Goal: Navigation & Orientation: Find specific page/section

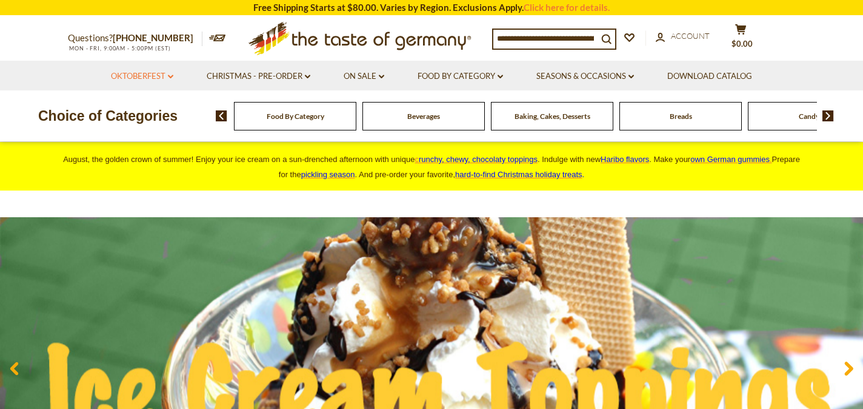
click at [149, 79] on link "Oktoberfest dropdown_arrow" at bounding box center [142, 76] width 62 height 13
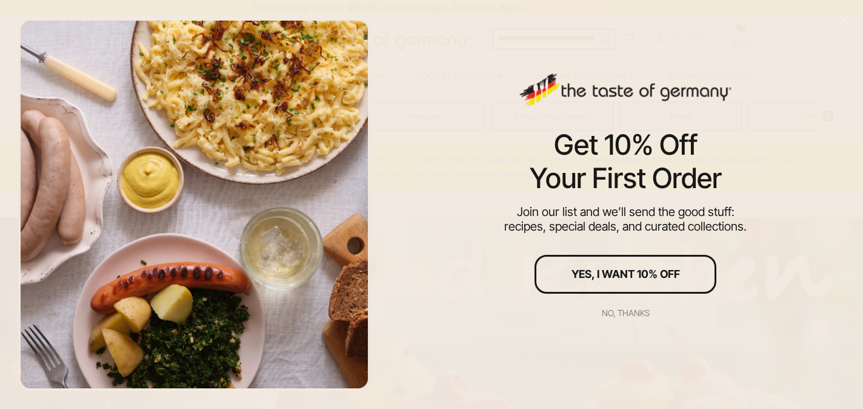
click at [608, 311] on div "No, thanks" at bounding box center [626, 313] width 48 height 8
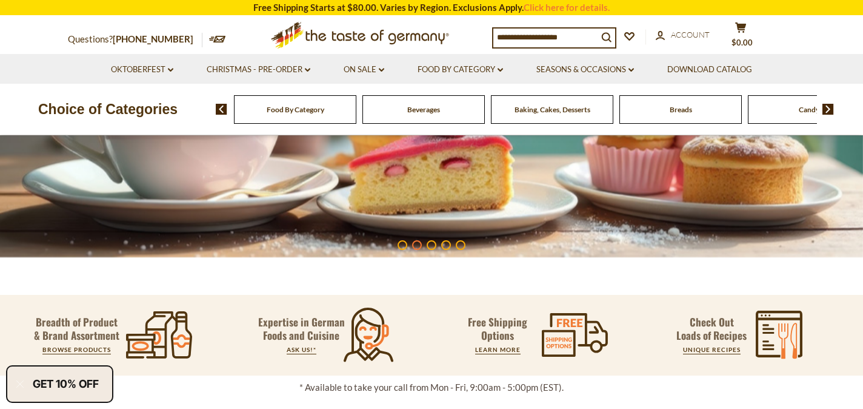
scroll to position [241, 0]
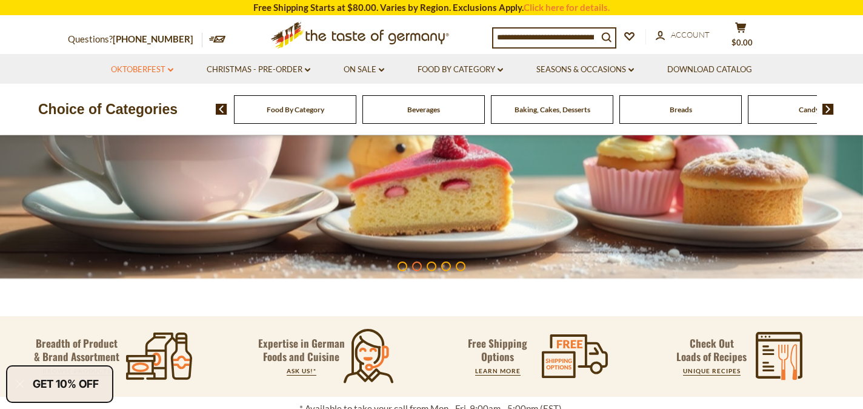
click at [159, 70] on link "Oktoberfest dropdown_arrow" at bounding box center [142, 69] width 62 height 13
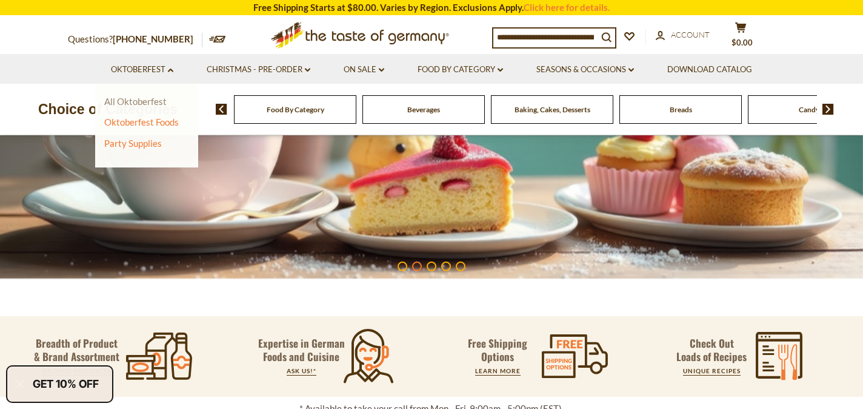
click at [146, 103] on link "All Oktoberfest" at bounding box center [135, 101] width 62 height 11
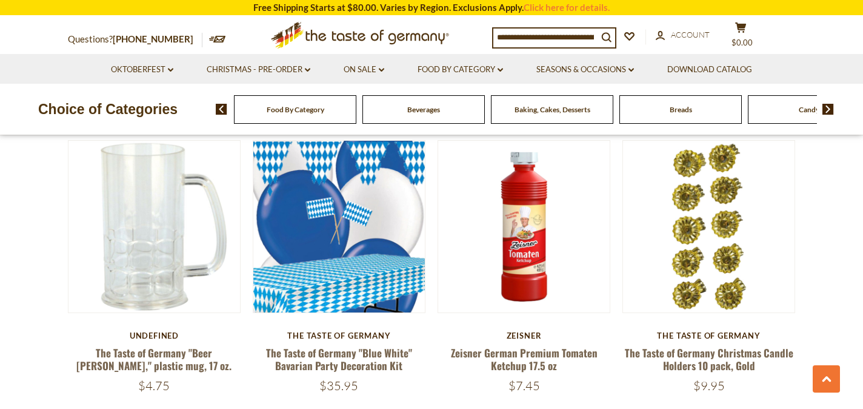
scroll to position [1263, 0]
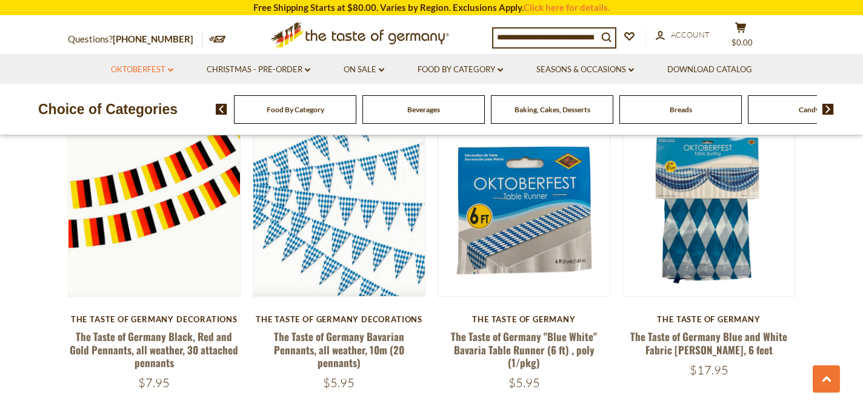
click at [168, 66] on link "Oktoberfest dropdown_arrow" at bounding box center [142, 69] width 62 height 13
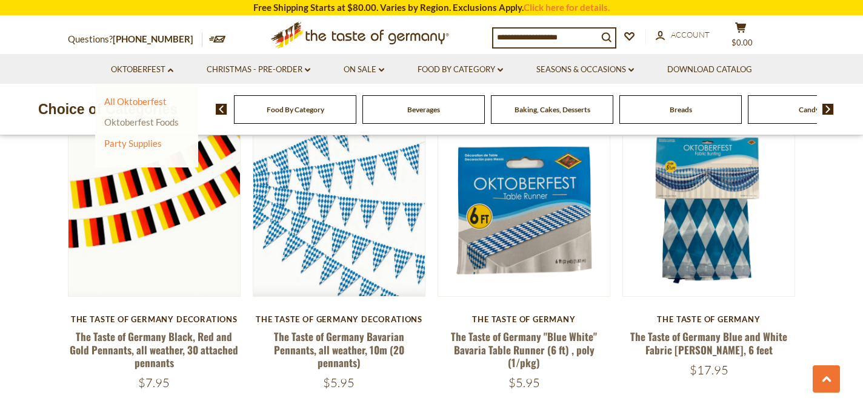
click at [156, 122] on link "Oktoberfest Foods" at bounding box center [141, 121] width 75 height 11
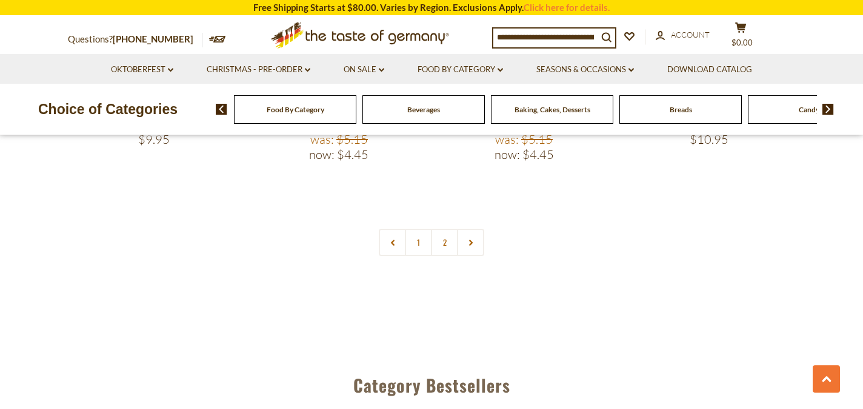
scroll to position [2791, 0]
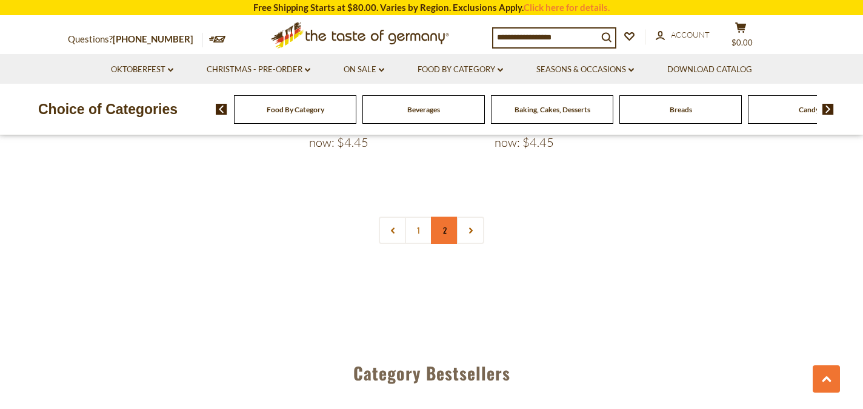
click at [442, 218] on link "2" at bounding box center [444, 229] width 27 height 27
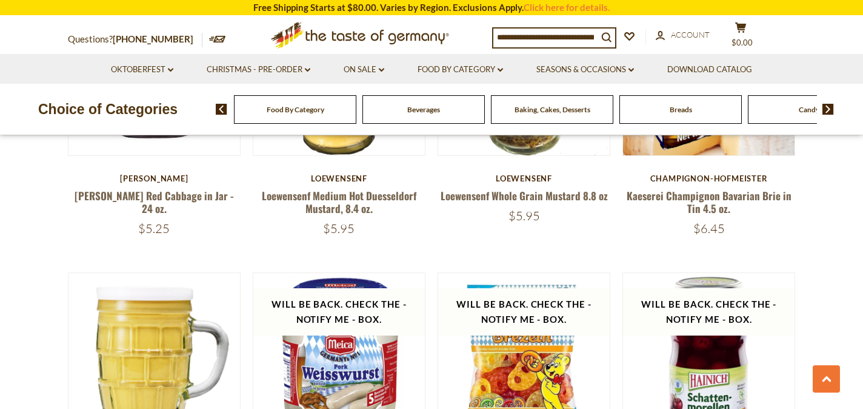
scroll to position [582, 0]
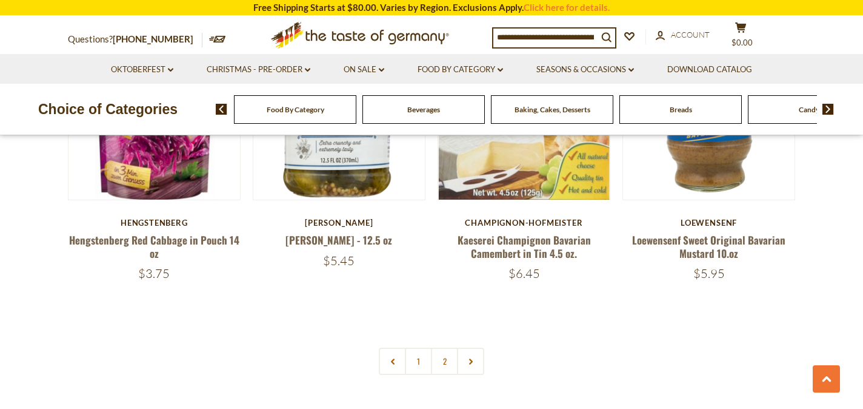
scroll to position [1725, 0]
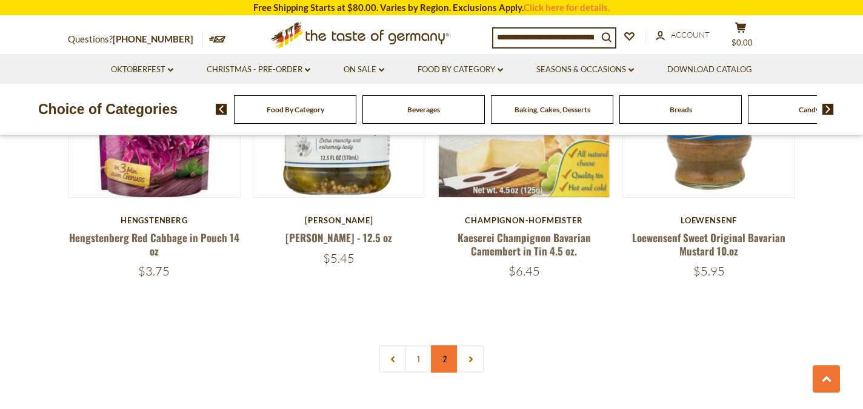
click at [449, 345] on link "2" at bounding box center [444, 358] width 27 height 27
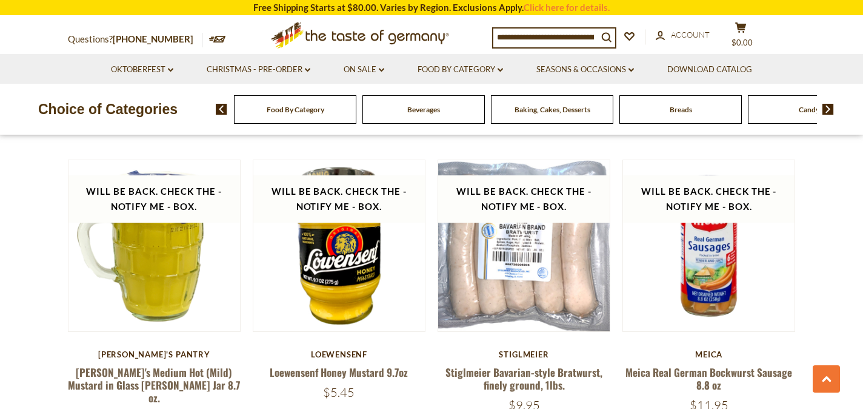
scroll to position [1292, 0]
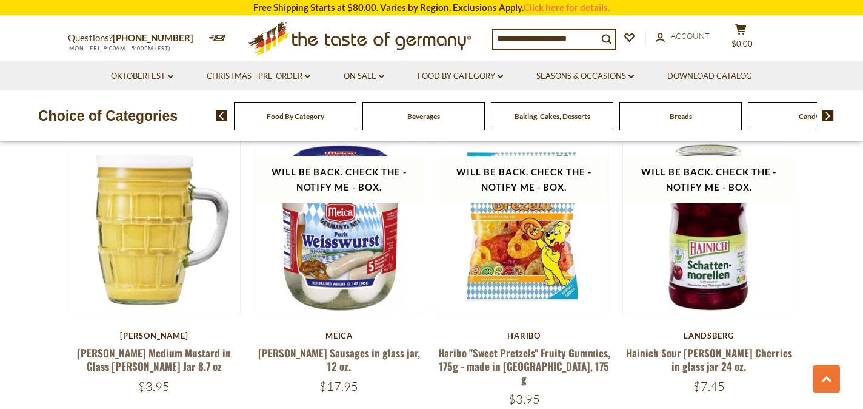
scroll to position [571, 0]
